Goal: Task Accomplishment & Management: Manage account settings

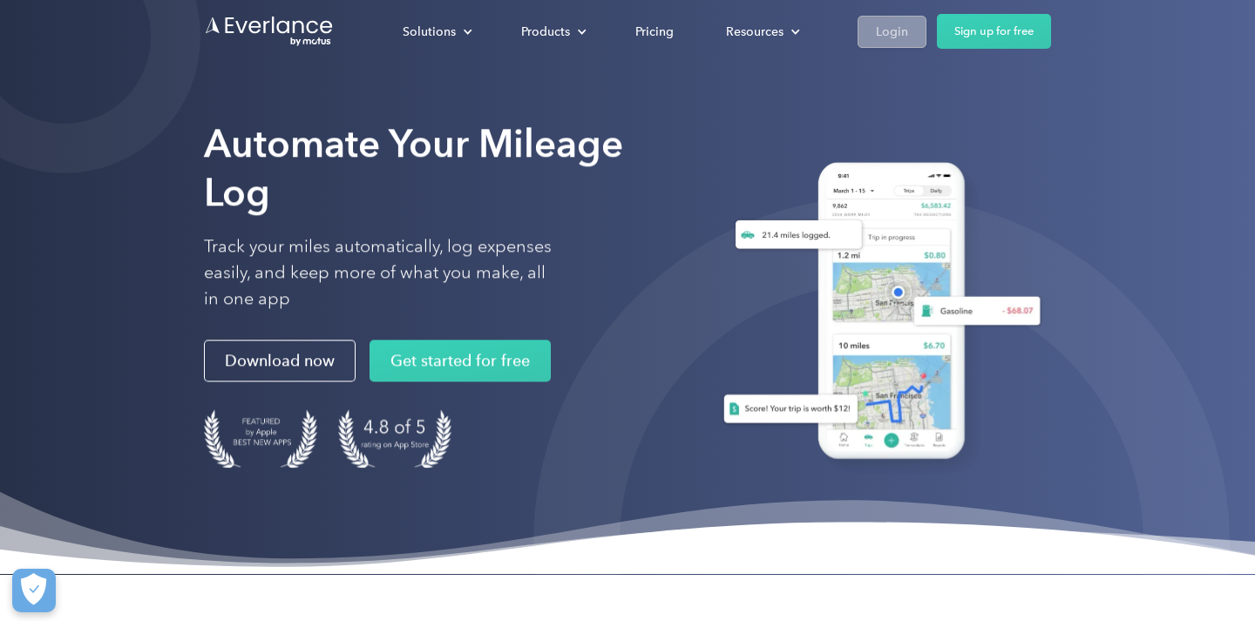
click at [905, 37] on div "Login" at bounding box center [892, 32] width 32 height 22
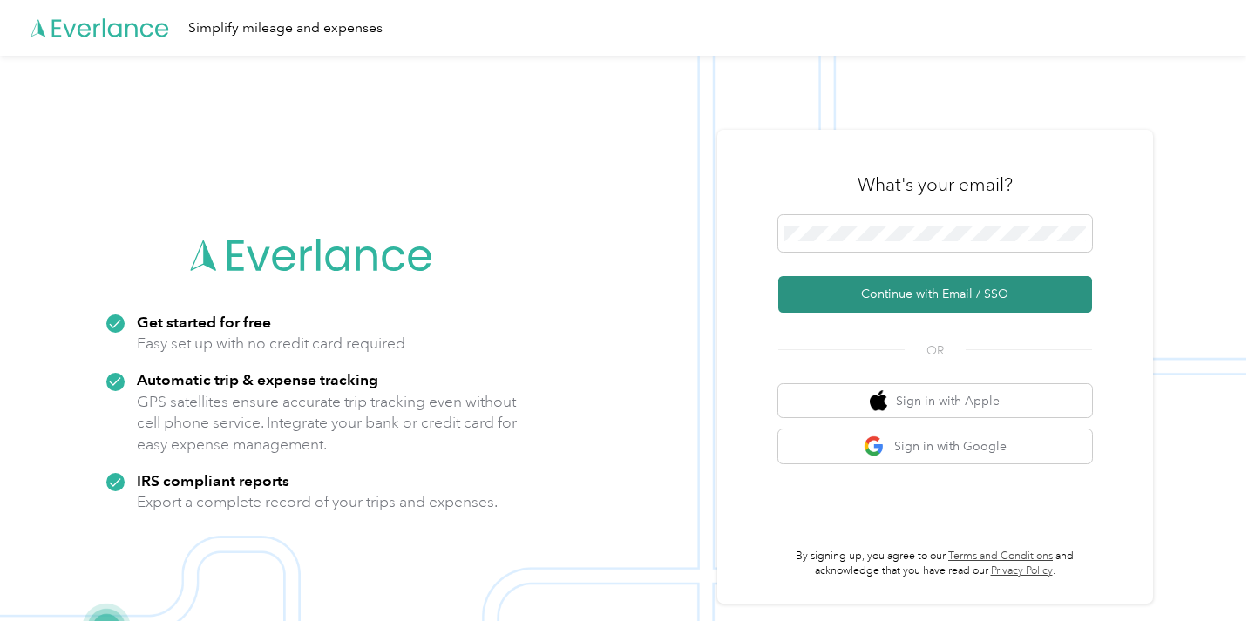
click at [840, 294] on button "Continue with Email / SSO" at bounding box center [935, 294] width 314 height 37
click at [887, 294] on button "Continue with Email / SSO" at bounding box center [935, 294] width 314 height 37
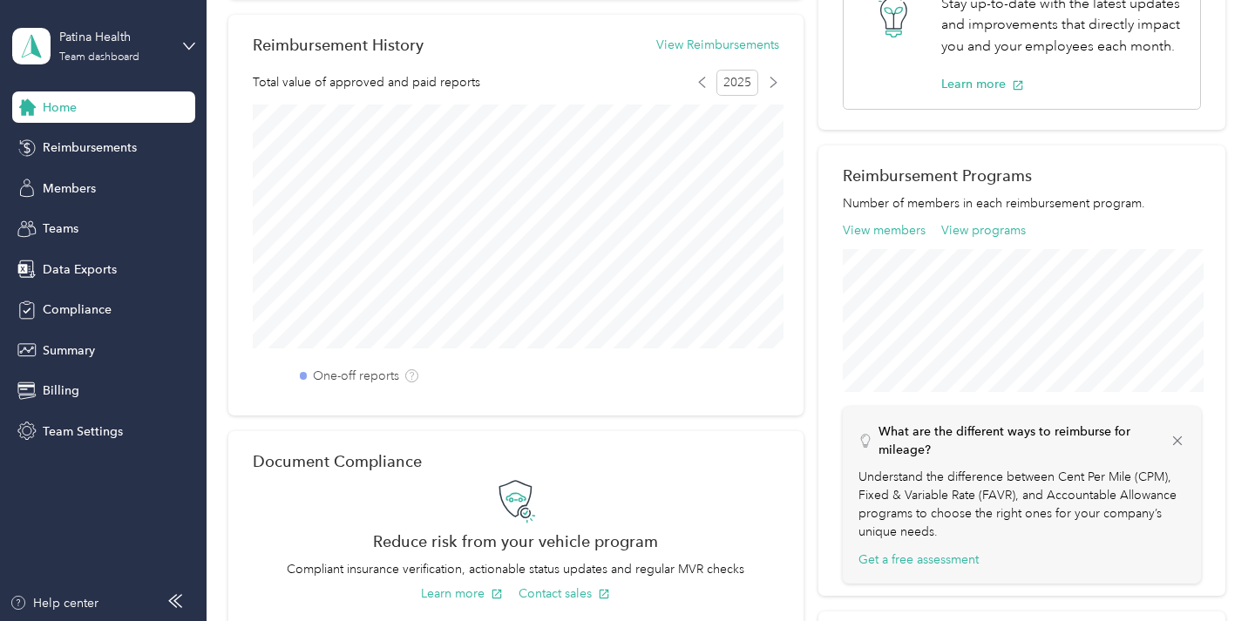
scroll to position [425, 0]
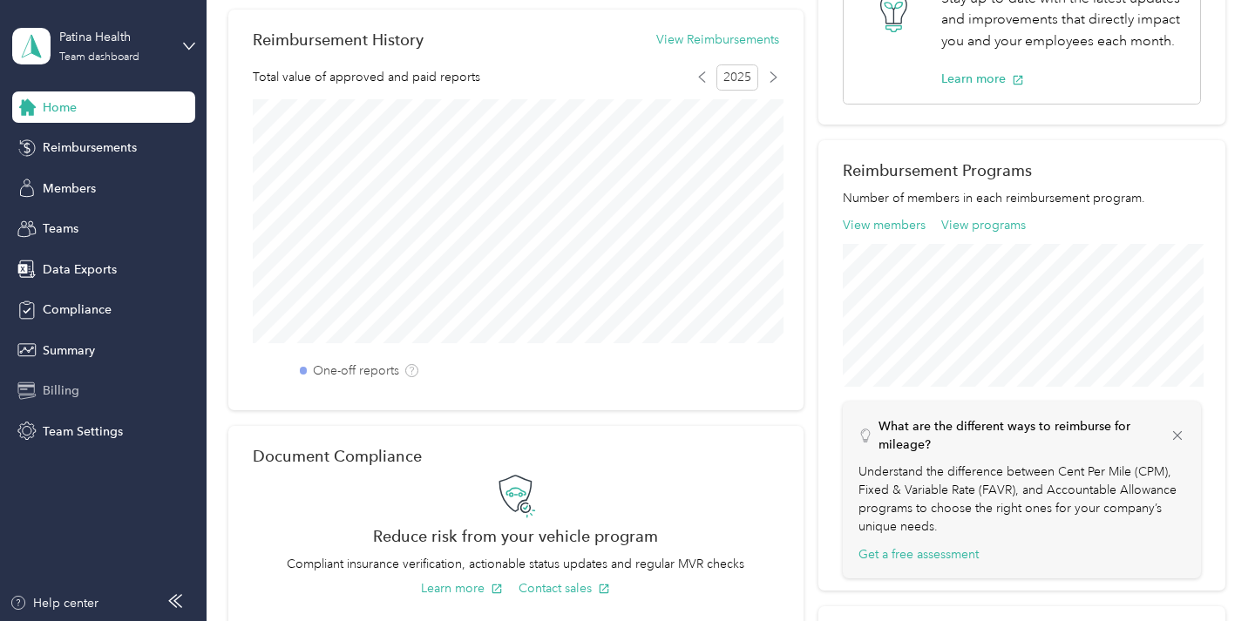
click at [58, 388] on span "Billing" at bounding box center [61, 391] width 37 height 18
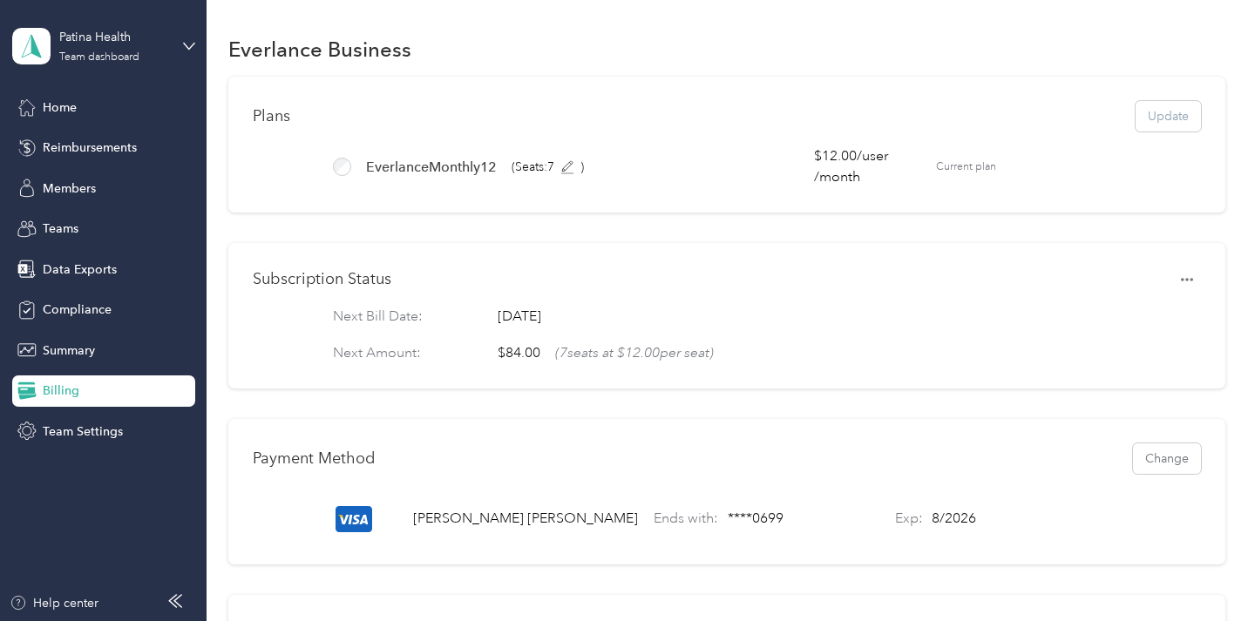
click at [1179, 112] on div "Plans Update" at bounding box center [727, 116] width 948 height 30
click at [1173, 117] on div "Plans Update" at bounding box center [727, 116] width 948 height 30
click at [569, 166] on icon at bounding box center [567, 167] width 14 height 14
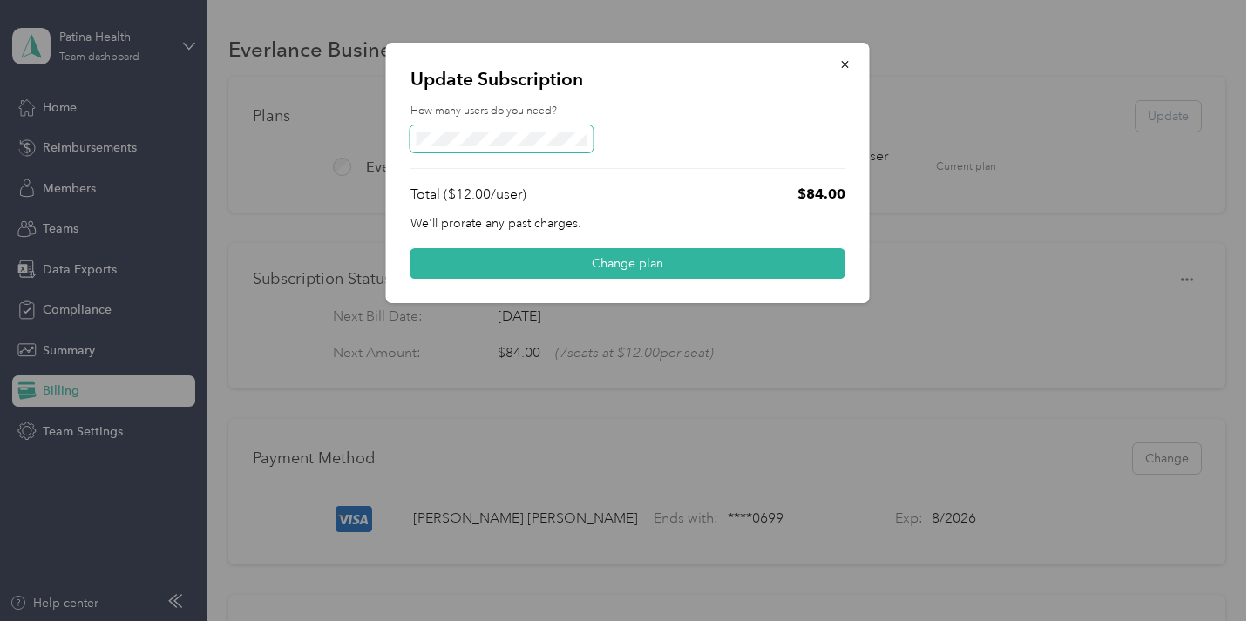
click at [408, 134] on div "Update Subscription How many users do you need? Total ($12.00/user) $84.00 We'l…" at bounding box center [628, 173] width 484 height 261
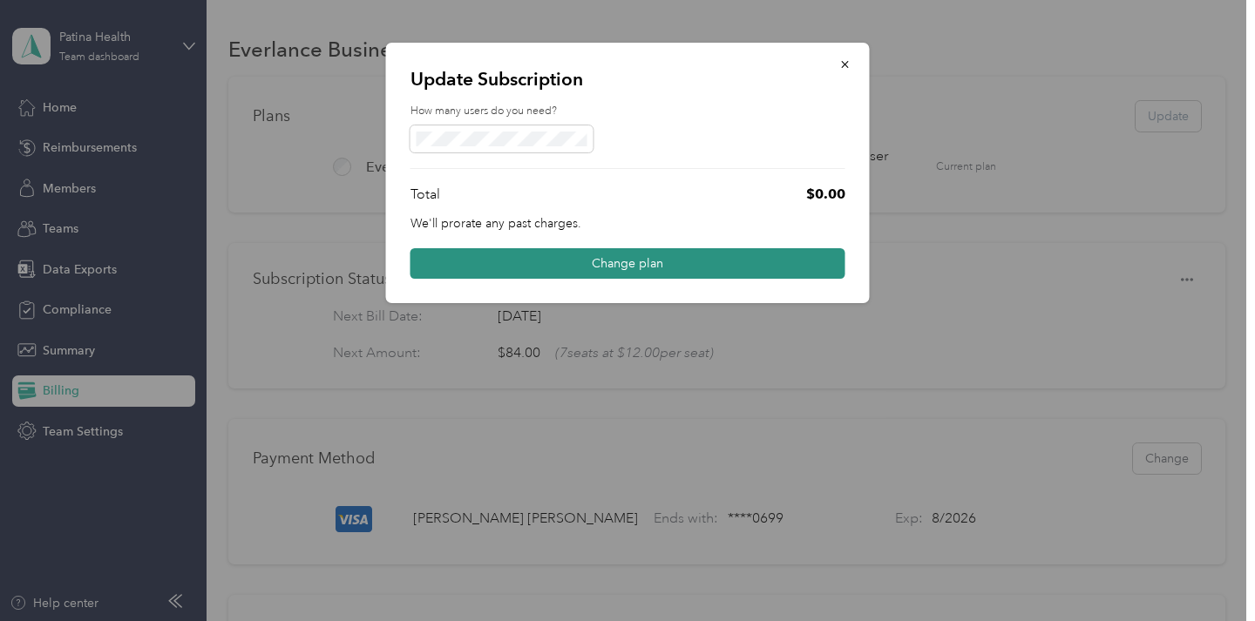
click at [496, 264] on button "Change plan" at bounding box center [627, 263] width 435 height 30
click at [518, 258] on button "Change plan" at bounding box center [627, 263] width 435 height 30
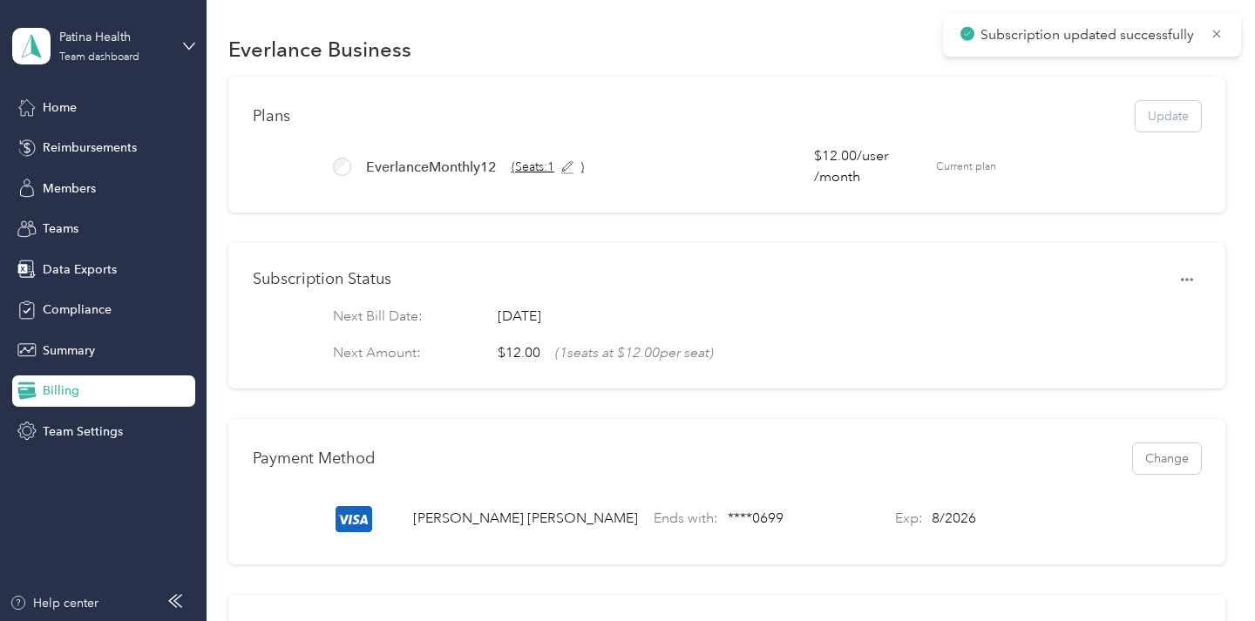
click at [574, 165] on icon at bounding box center [567, 167] width 14 height 14
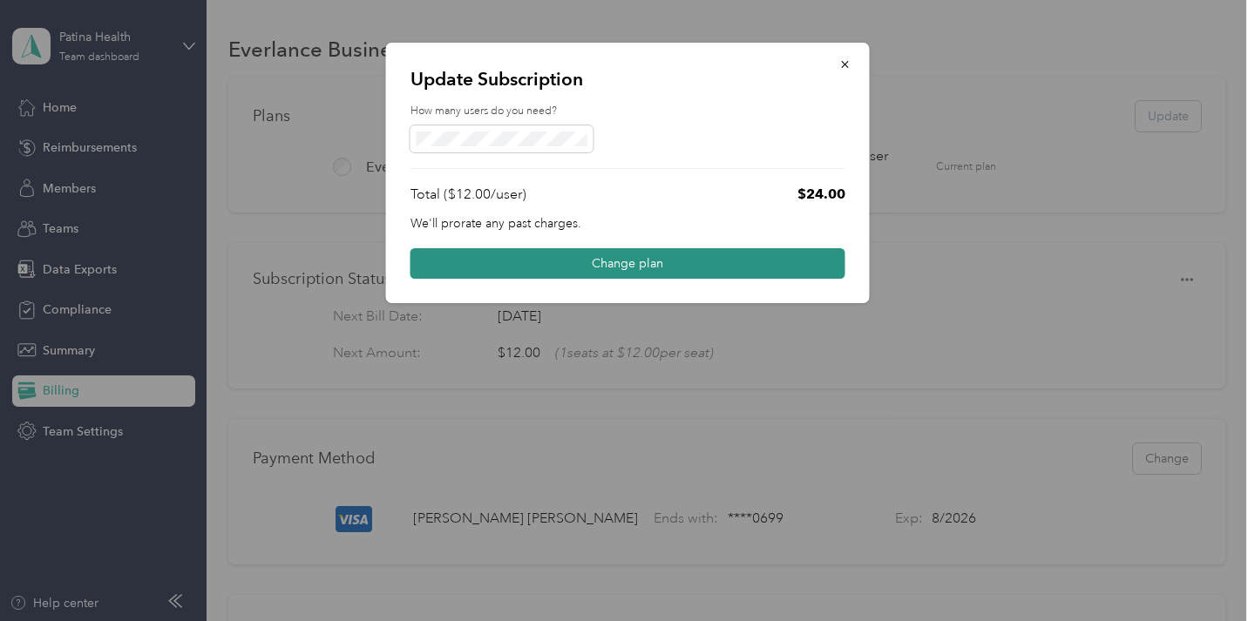
click at [490, 270] on button "Change plan" at bounding box center [627, 263] width 435 height 30
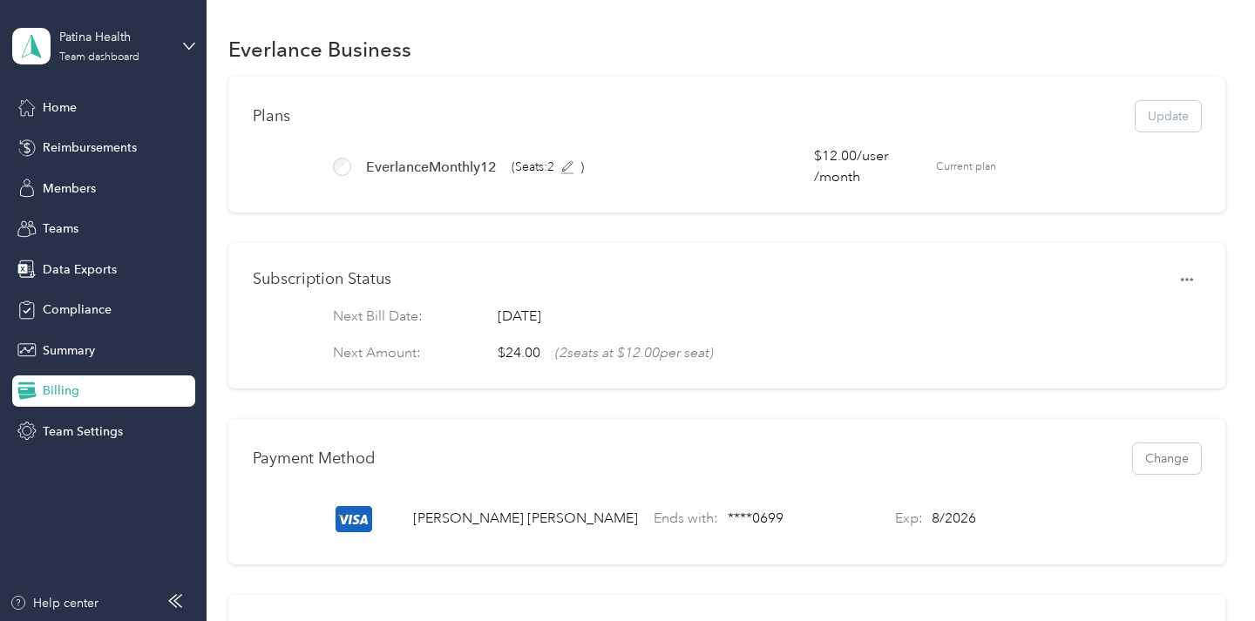
click at [1180, 112] on div "Plans Update" at bounding box center [727, 116] width 948 height 30
click at [741, 139] on div "Plans Update EverlanceMonthly12 (Seats: 2 ) $12.00 / user / month Current plan" at bounding box center [726, 145] width 997 height 136
